Goal: Task Accomplishment & Management: Use online tool/utility

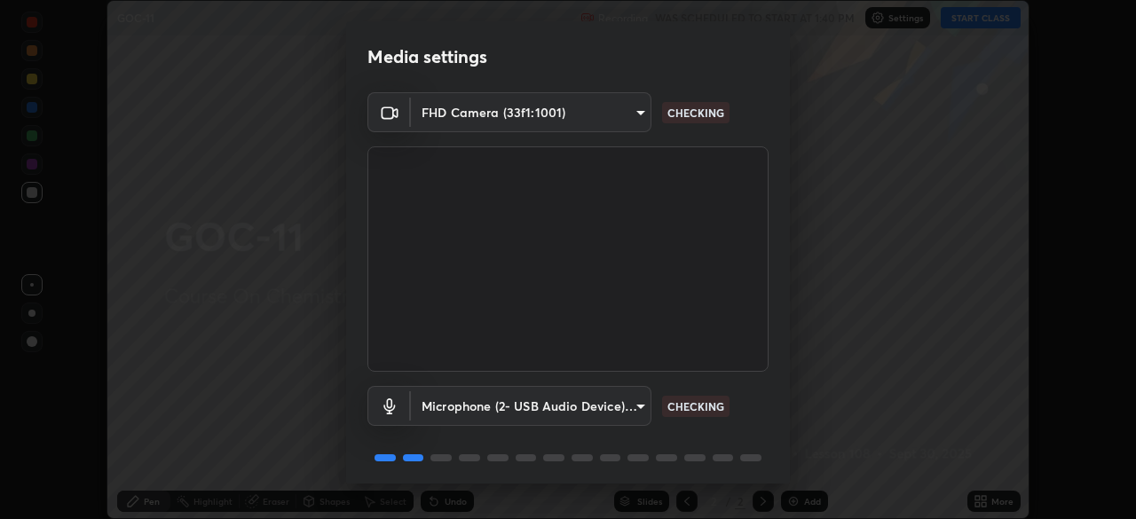
scroll to position [63, 0]
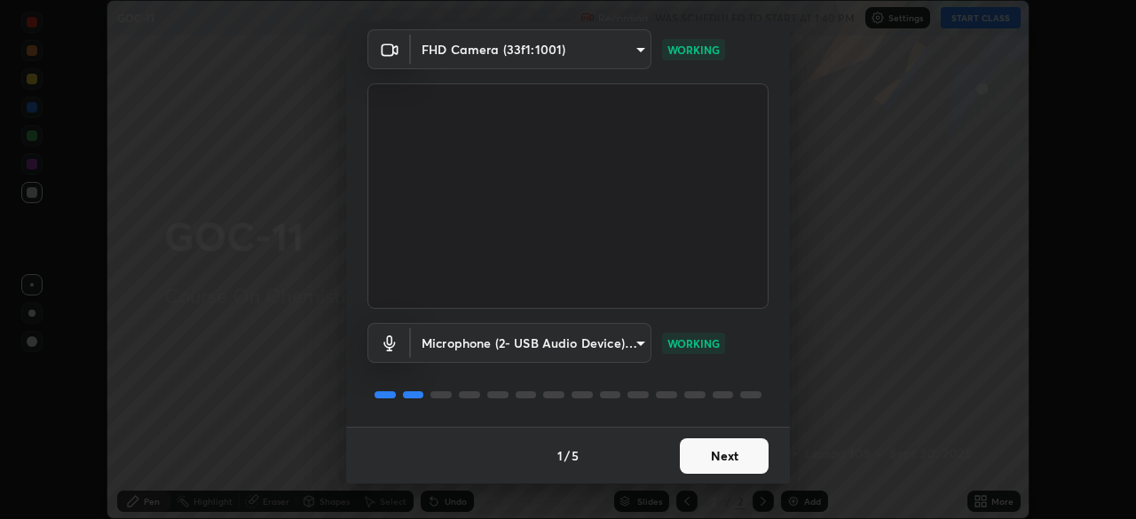
click at [732, 456] on button "Next" at bounding box center [724, 457] width 89 height 36
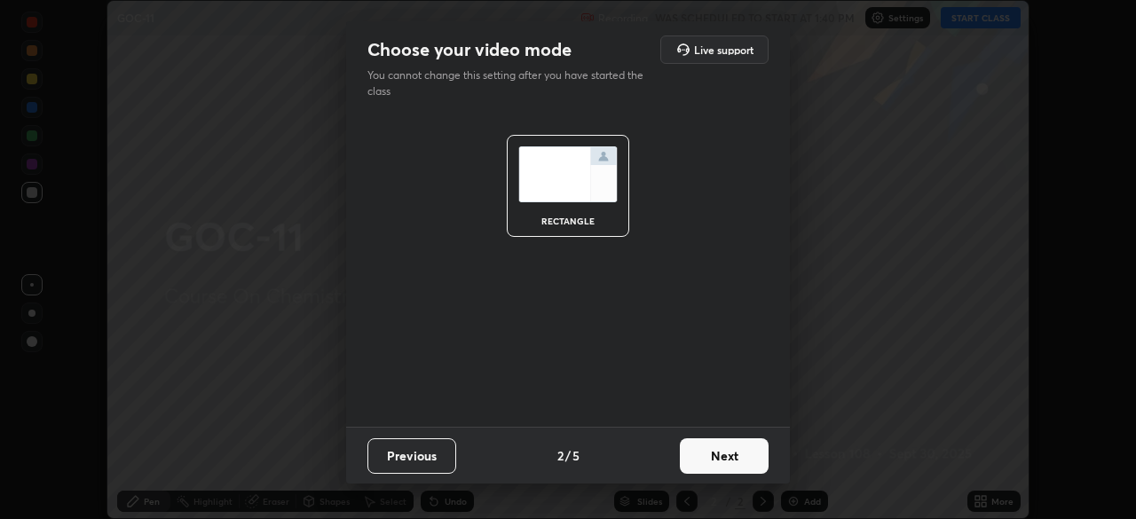
scroll to position [0, 0]
click at [735, 463] on button "Next" at bounding box center [724, 457] width 89 height 36
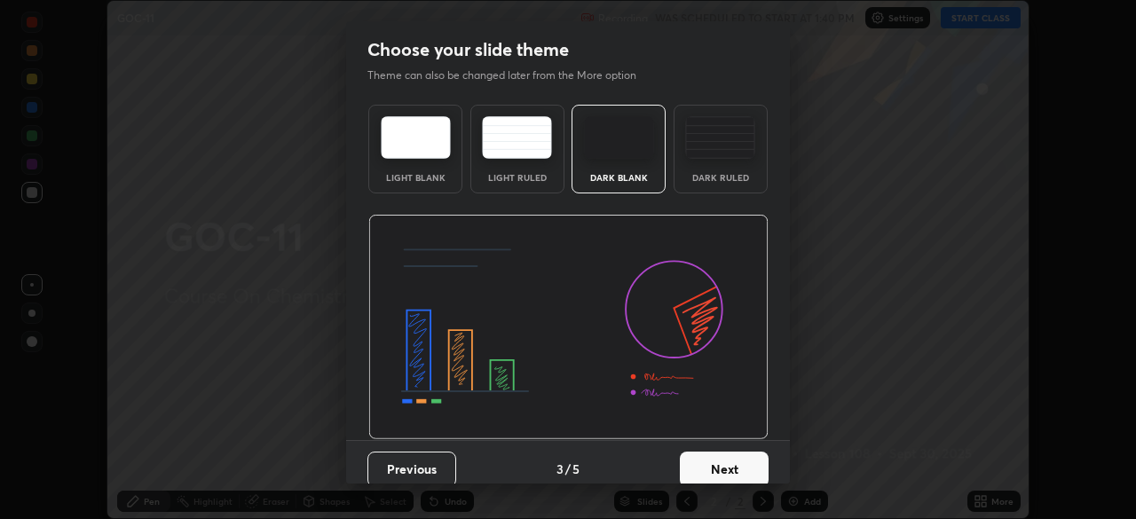
click at [740, 463] on button "Next" at bounding box center [724, 470] width 89 height 36
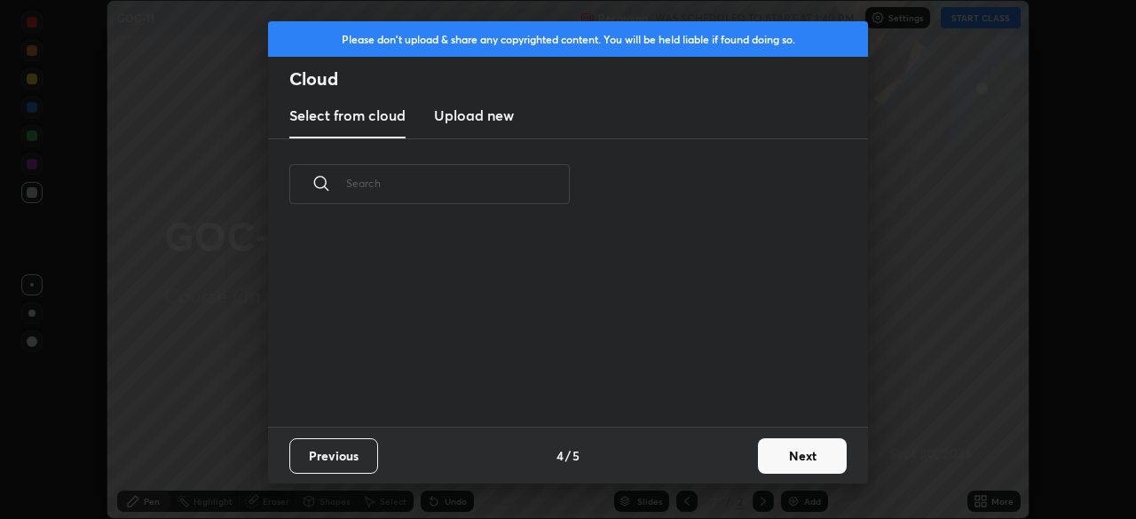
click at [760, 463] on button "Next" at bounding box center [802, 457] width 89 height 36
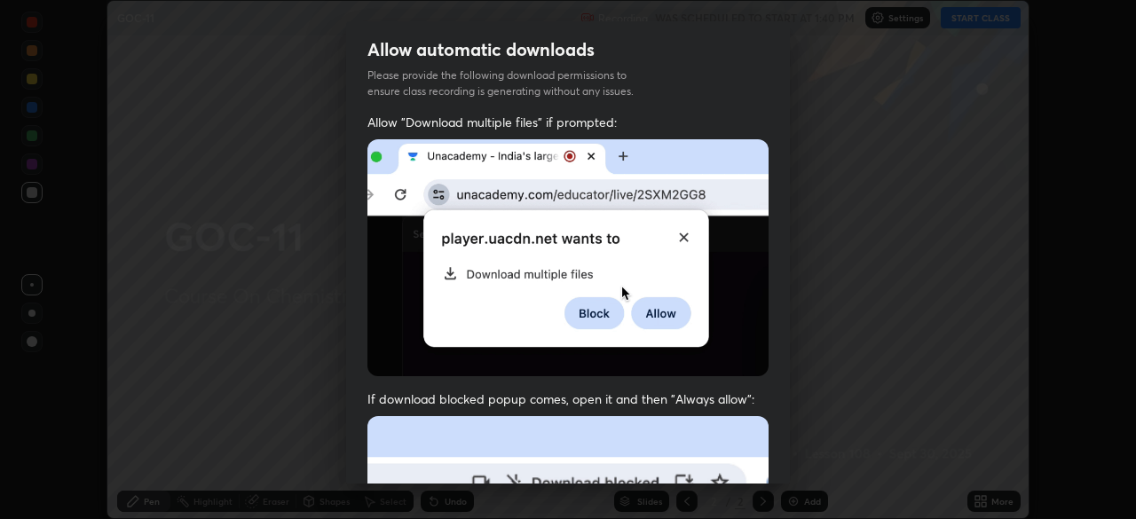
click at [766, 452] on div "Allow "Download multiple files" if prompted: If download blocked popup comes, o…" at bounding box center [568, 488] width 444 height 748
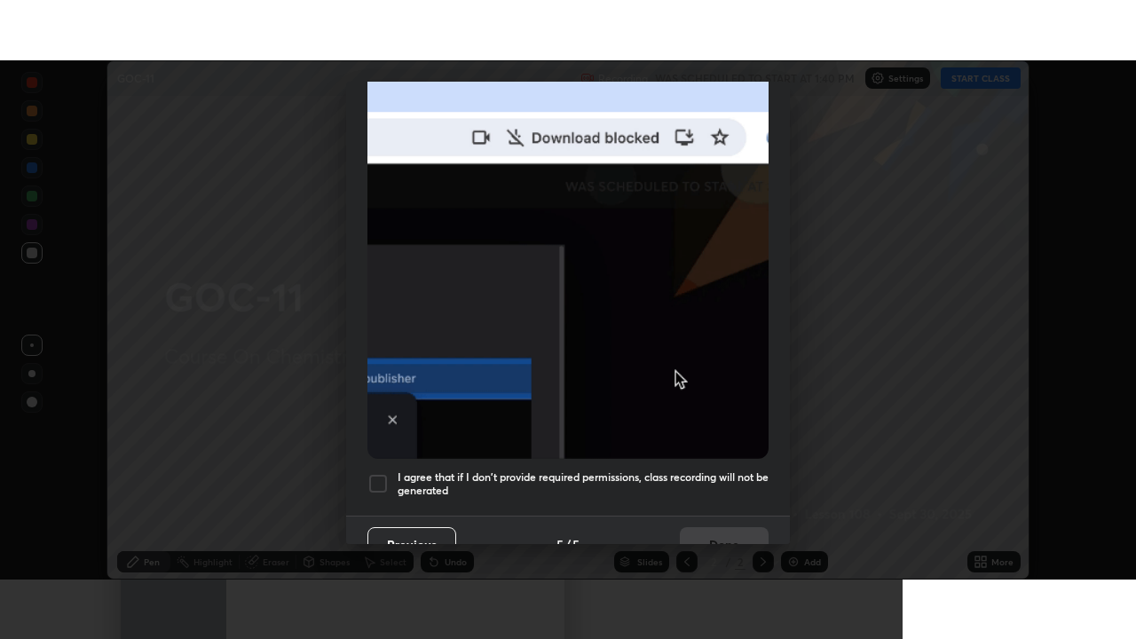
scroll to position [425, 0]
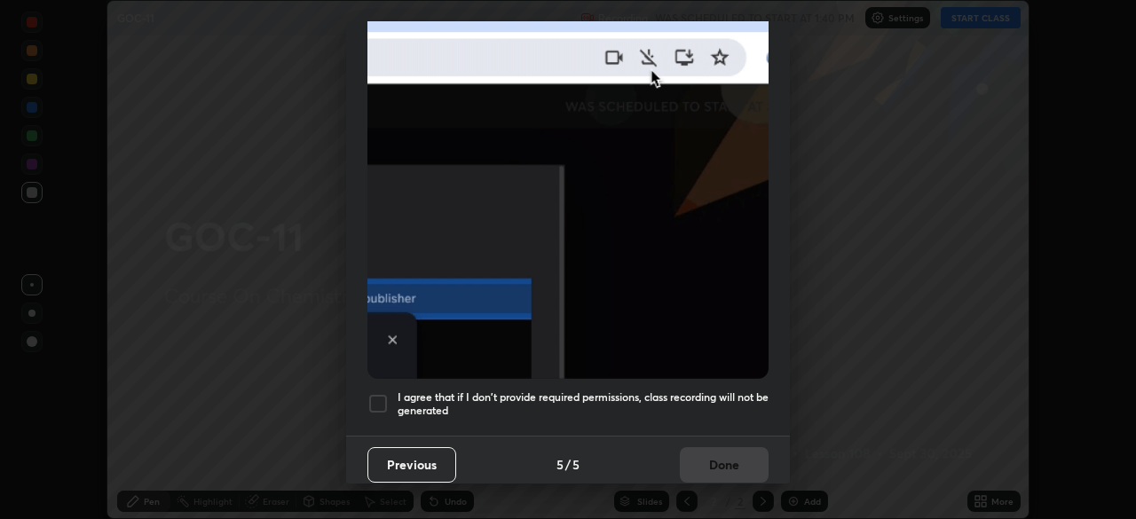
click at [692, 391] on h5 "I agree that if I don't provide required permissions, class recording will not …" at bounding box center [583, 405] width 371 height 28
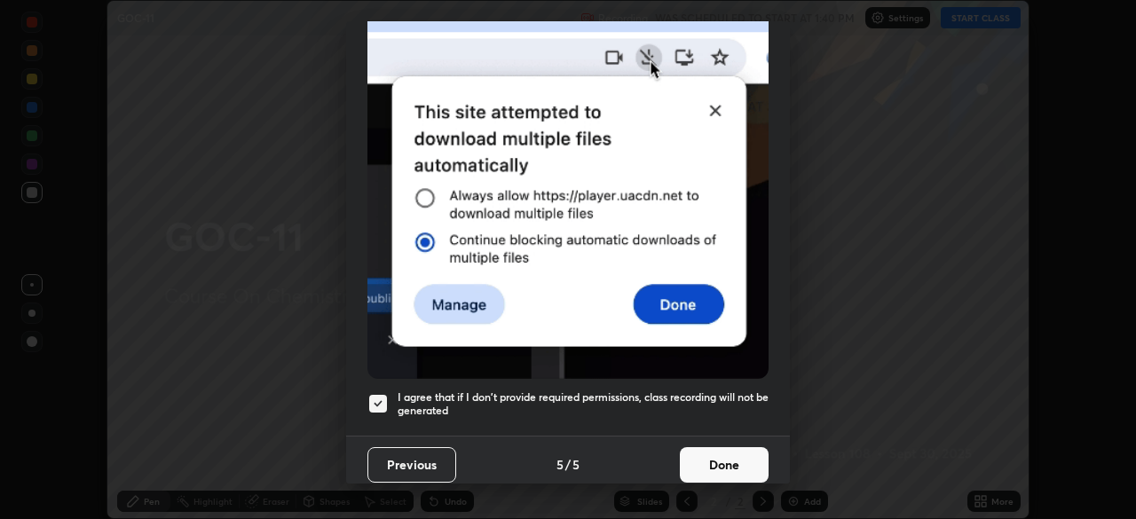
click at [715, 460] on button "Done" at bounding box center [724, 465] width 89 height 36
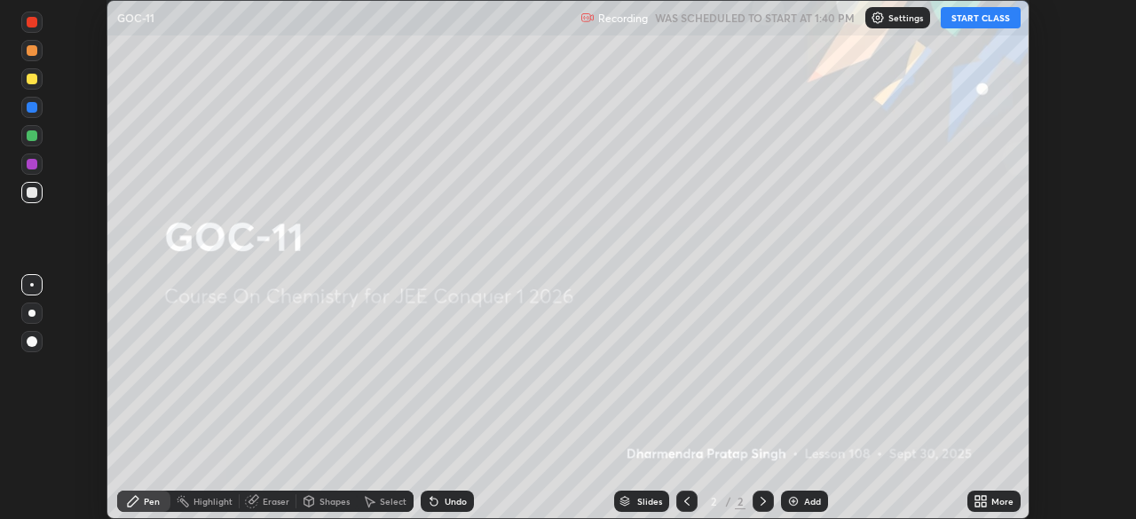
click at [992, 502] on div "More" at bounding box center [1003, 501] width 22 height 9
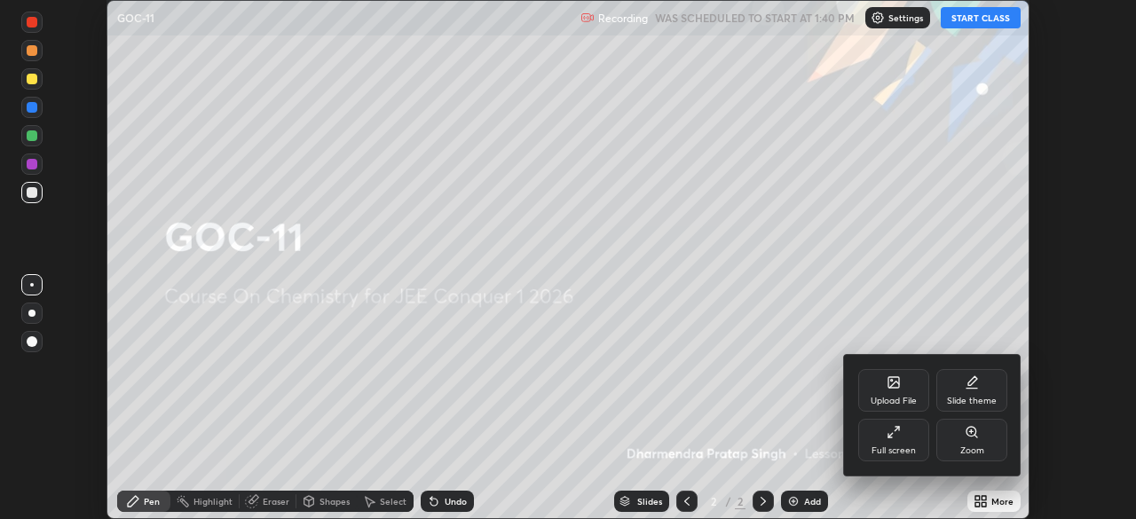
click at [922, 449] on div "Full screen" at bounding box center [893, 440] width 71 height 43
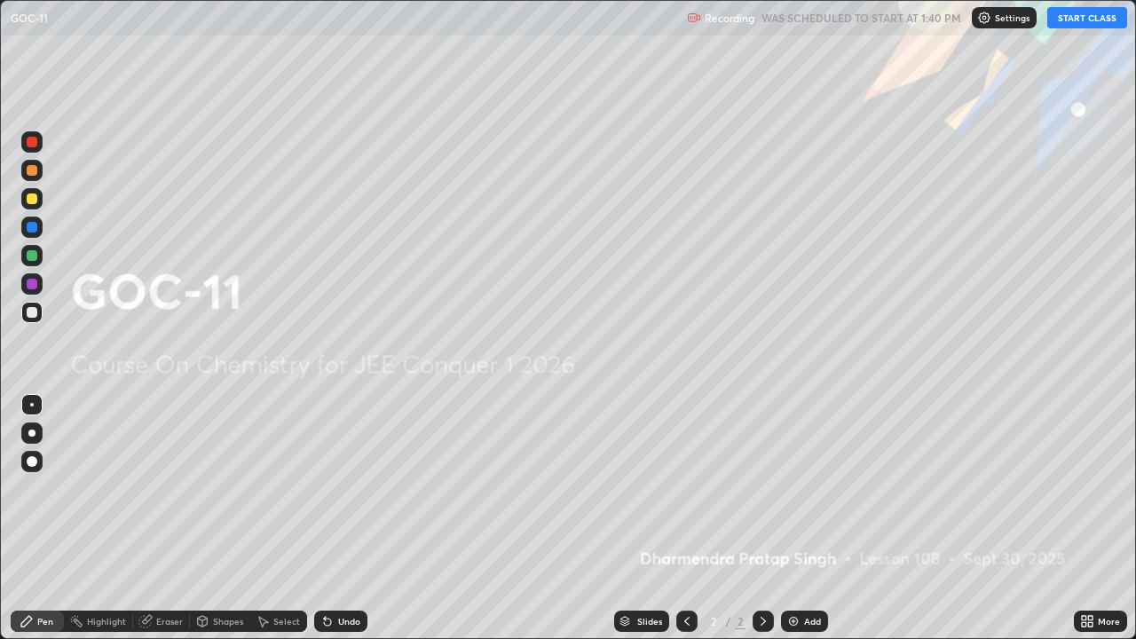
scroll to position [639, 1136]
click at [1110, 25] on button "START CLASS" at bounding box center [1088, 17] width 80 height 21
click at [792, 518] on img at bounding box center [794, 621] width 14 height 14
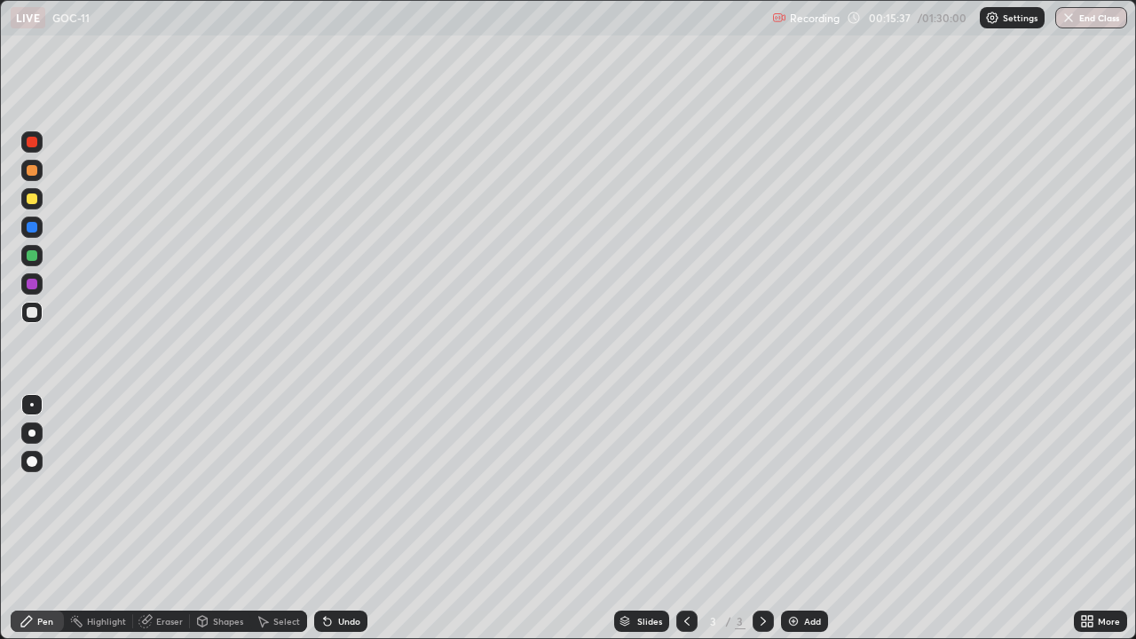
click at [810, 518] on div "Add" at bounding box center [804, 621] width 47 height 21
click at [814, 518] on div "Add" at bounding box center [804, 621] width 47 height 21
click at [801, 518] on div "Add" at bounding box center [804, 621] width 47 height 21
click at [796, 518] on img at bounding box center [794, 621] width 14 height 14
click at [186, 518] on div "Eraser" at bounding box center [161, 621] width 57 height 21
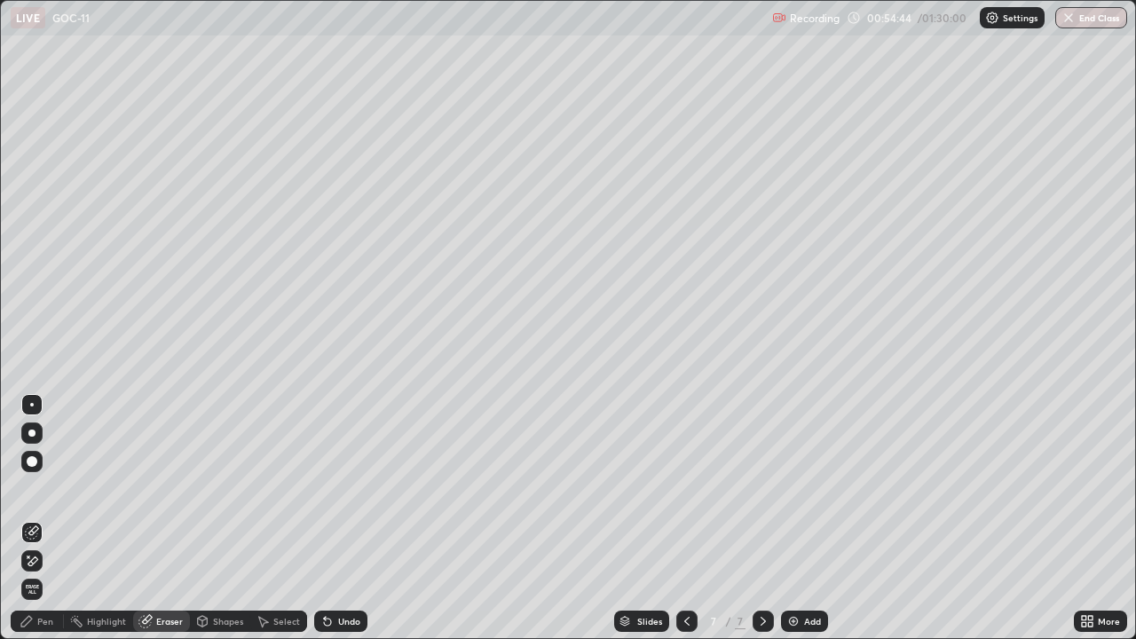
click at [61, 518] on div "Pen" at bounding box center [37, 621] width 53 height 21
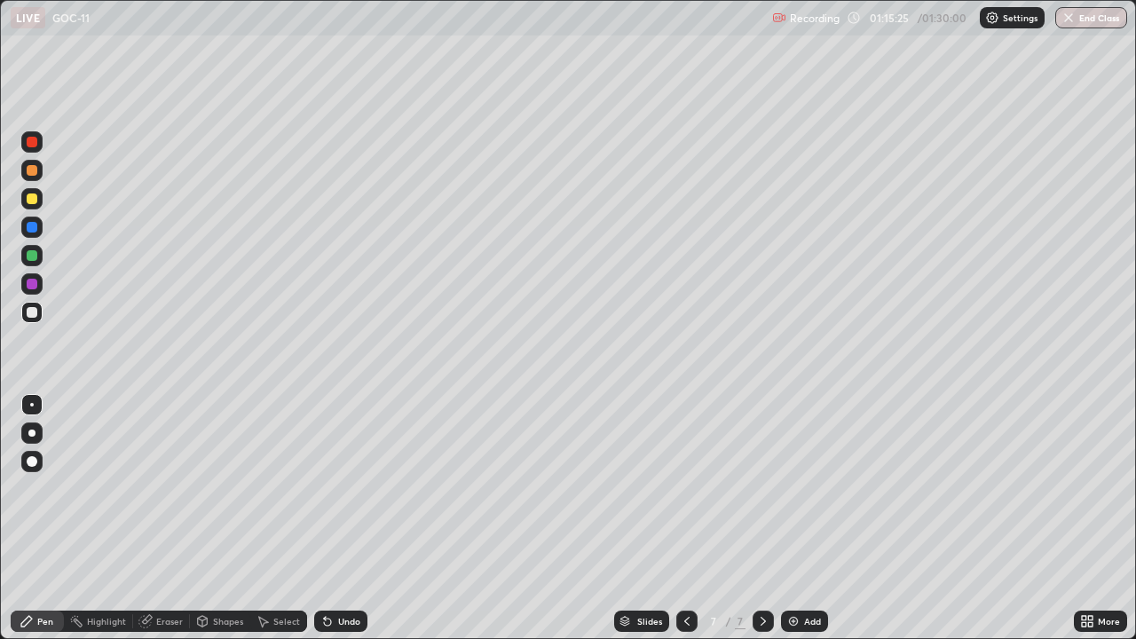
click at [798, 518] on img at bounding box center [794, 621] width 14 height 14
click at [811, 518] on div "Add" at bounding box center [812, 621] width 17 height 9
click at [815, 518] on div "Add" at bounding box center [804, 621] width 47 height 21
click at [890, 20] on div "01:28:48" at bounding box center [891, 17] width 50 height 11
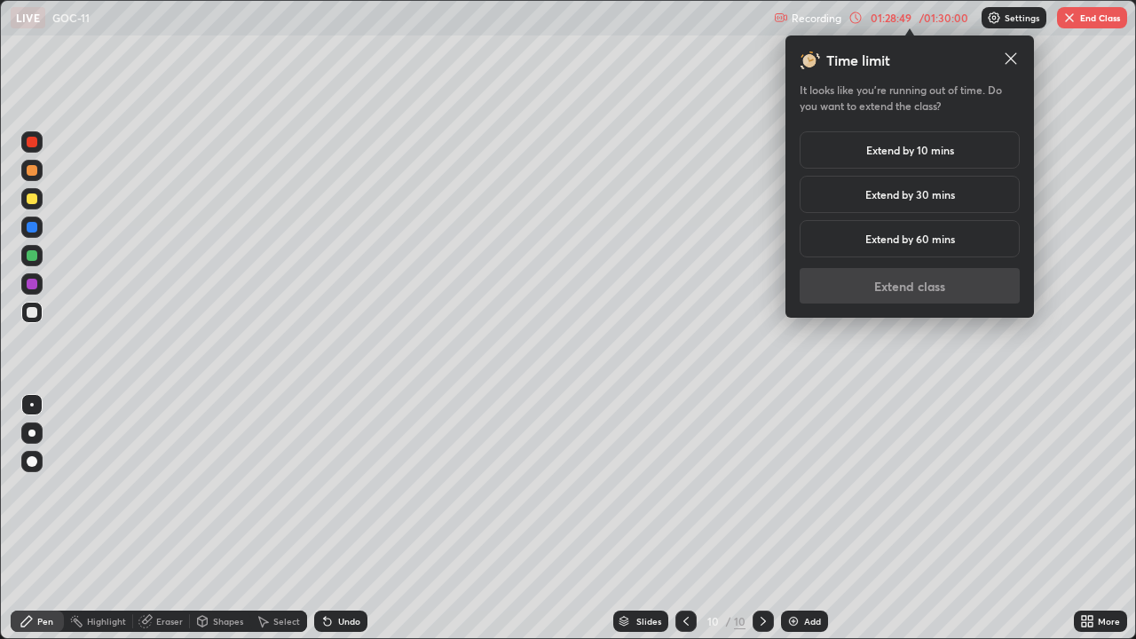
click at [935, 155] on h5 "Extend by 10 mins" at bounding box center [910, 150] width 88 height 16
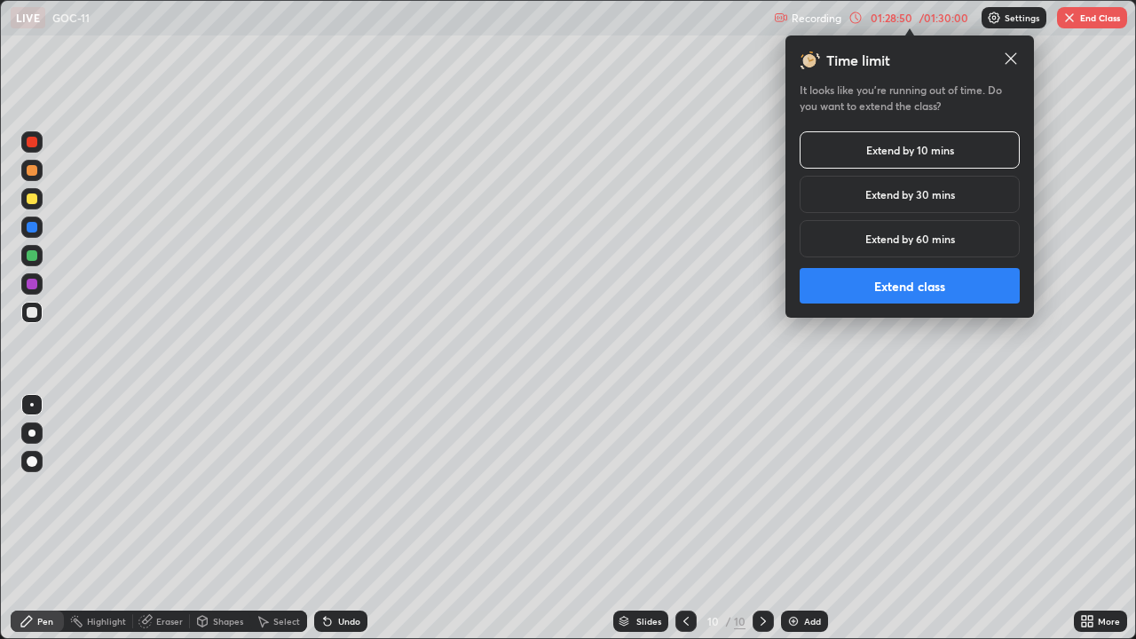
click at [933, 289] on button "Extend class" at bounding box center [910, 286] width 220 height 36
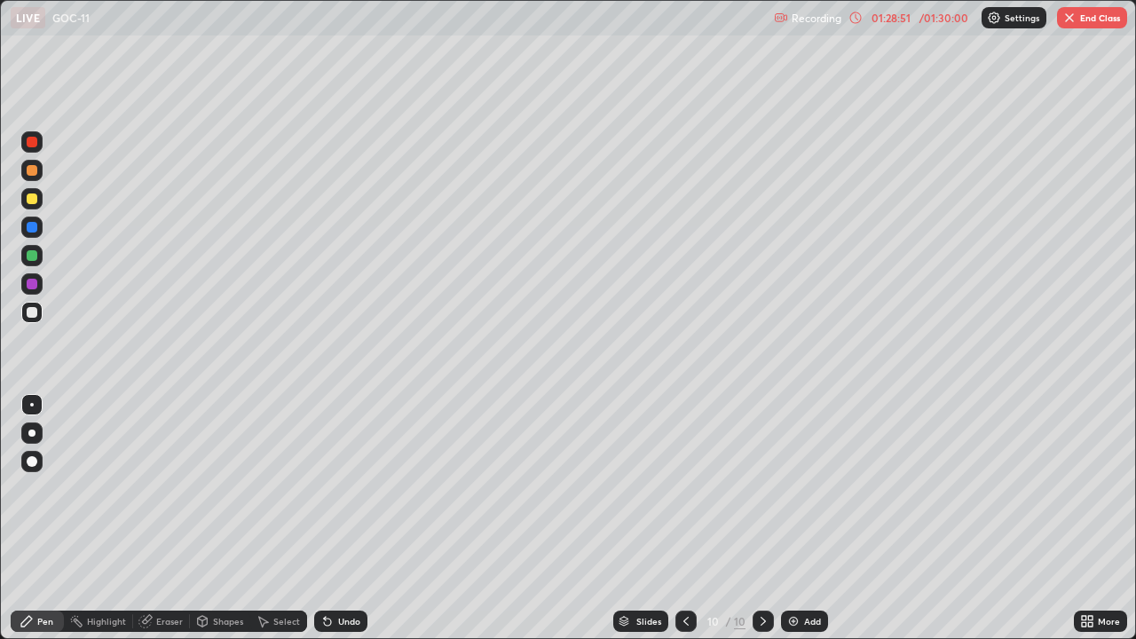
click at [814, 518] on div "Add" at bounding box center [812, 621] width 17 height 9
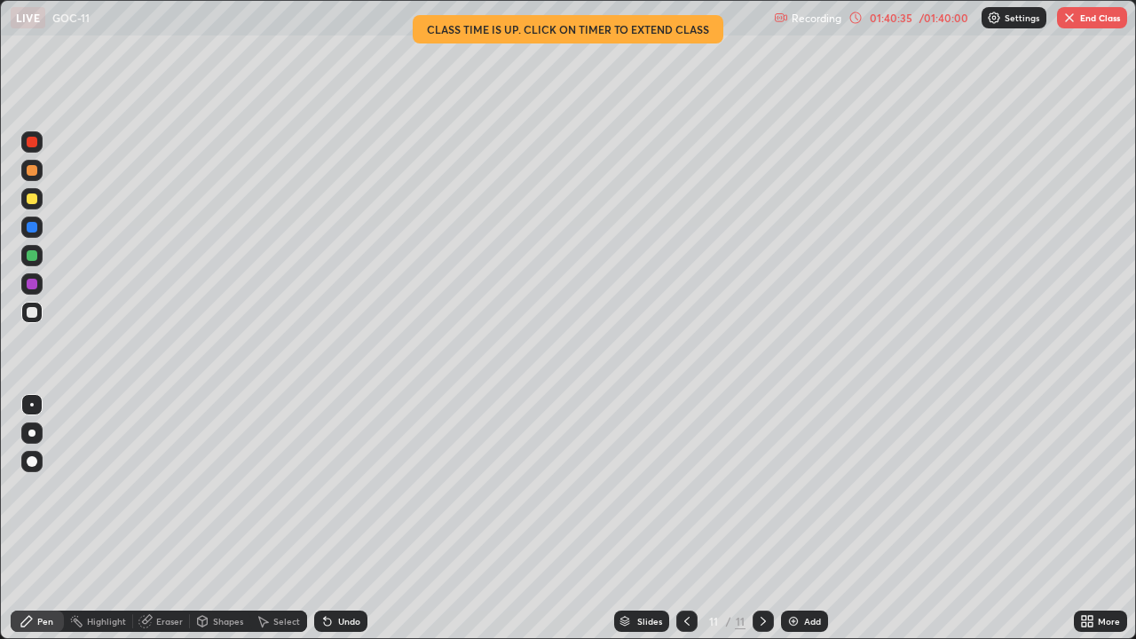
click at [890, 19] on div "01:40:35" at bounding box center [891, 17] width 50 height 11
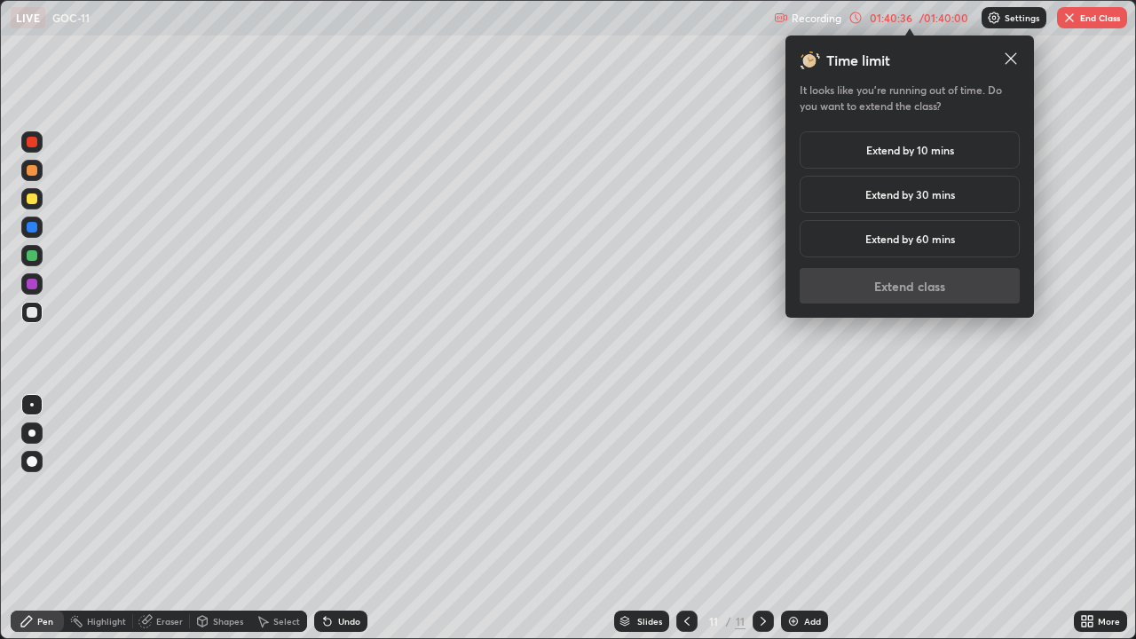
click at [914, 154] on h5 "Extend by 10 mins" at bounding box center [910, 150] width 88 height 16
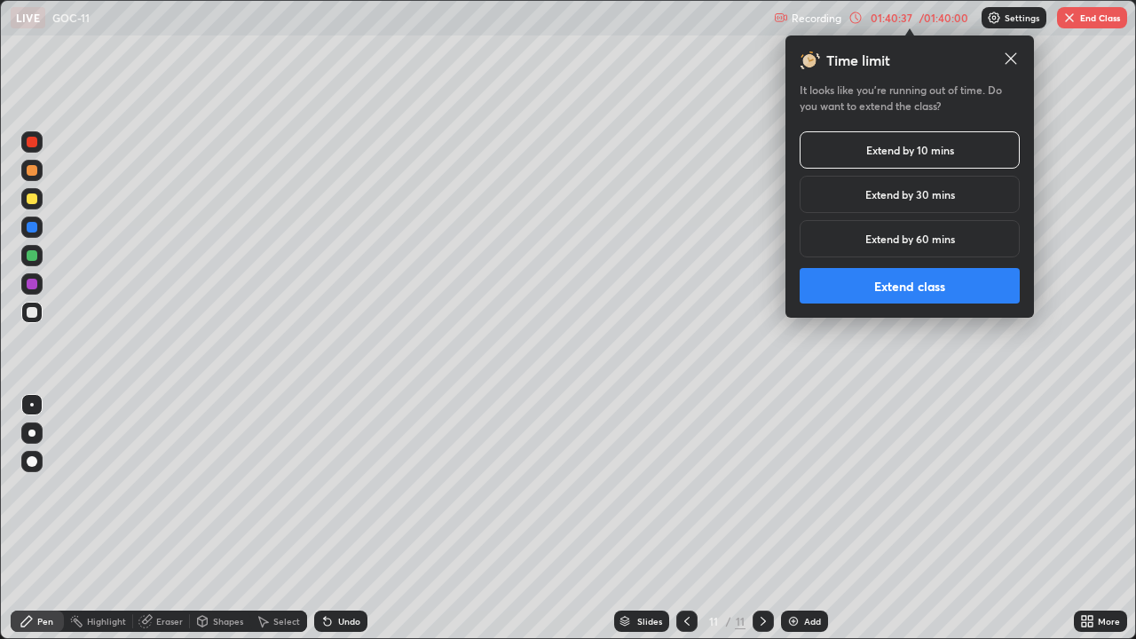
click at [888, 284] on button "Extend class" at bounding box center [910, 286] width 220 height 36
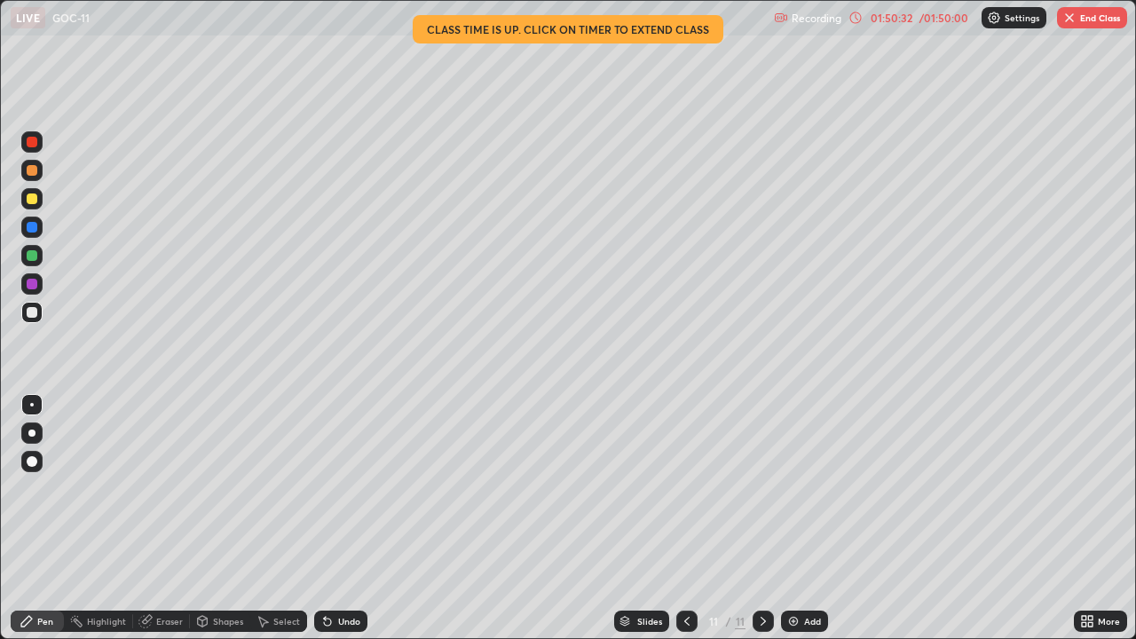
click at [1090, 23] on button "End Class" at bounding box center [1092, 17] width 70 height 21
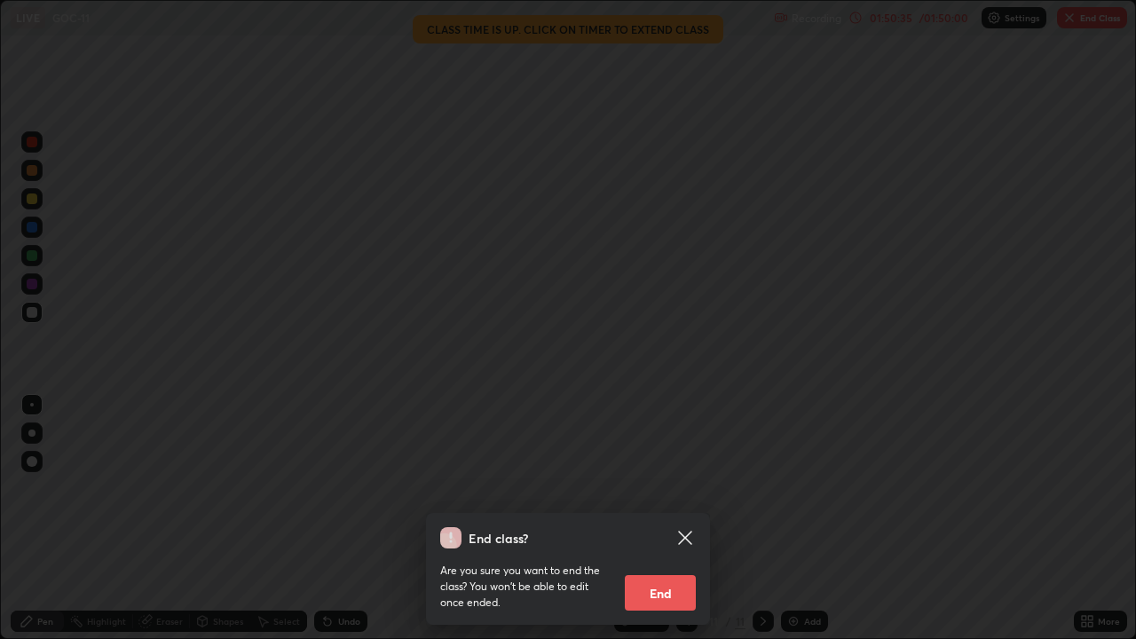
click at [690, 518] on icon at bounding box center [685, 537] width 21 height 21
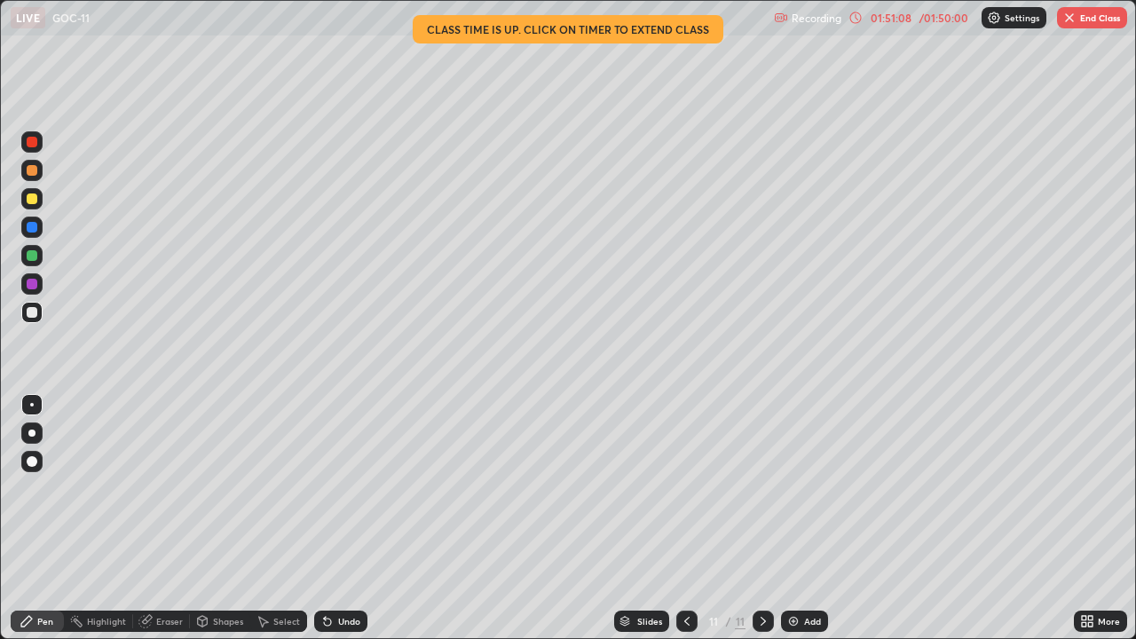
click at [1107, 18] on button "End Class" at bounding box center [1092, 17] width 70 height 21
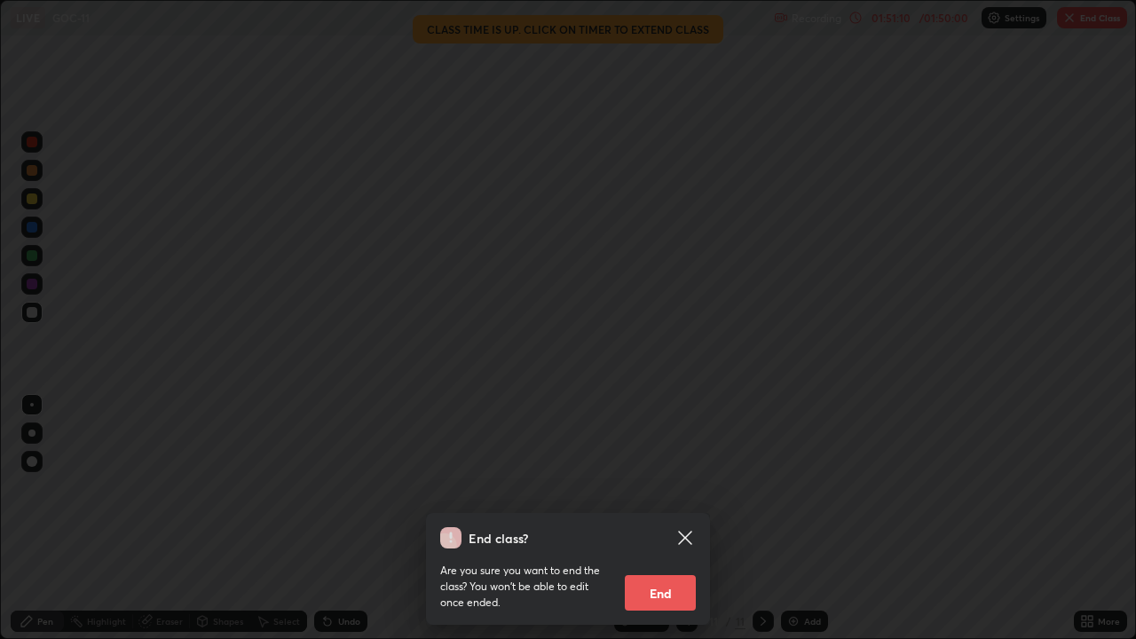
click at [669, 518] on button "End" at bounding box center [660, 593] width 71 height 36
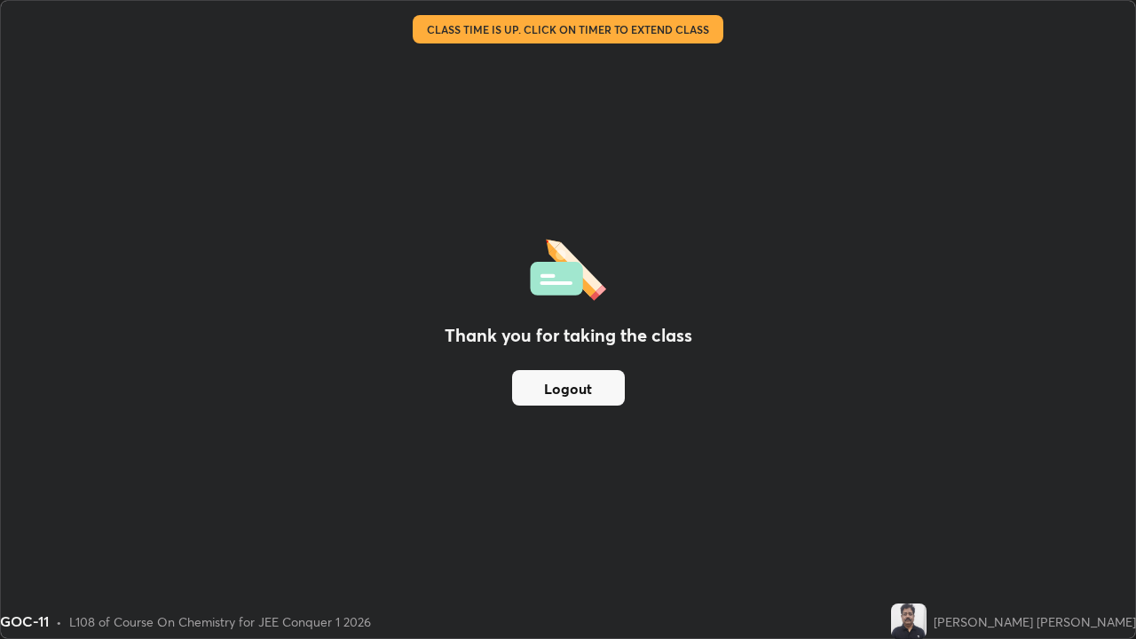
click at [587, 385] on button "Logout" at bounding box center [568, 388] width 113 height 36
